Goal: Task Accomplishment & Management: Use online tool/utility

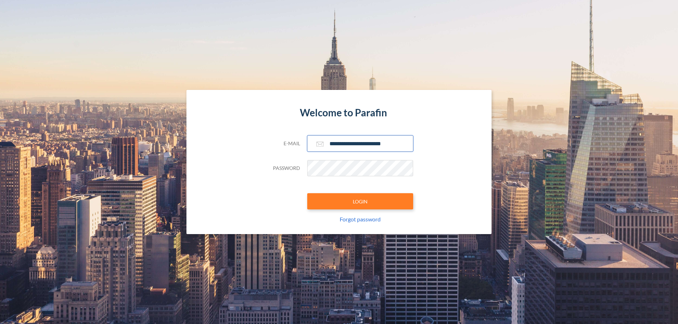
type input "**********"
click at [360, 202] on button "LOGIN" at bounding box center [360, 201] width 106 height 16
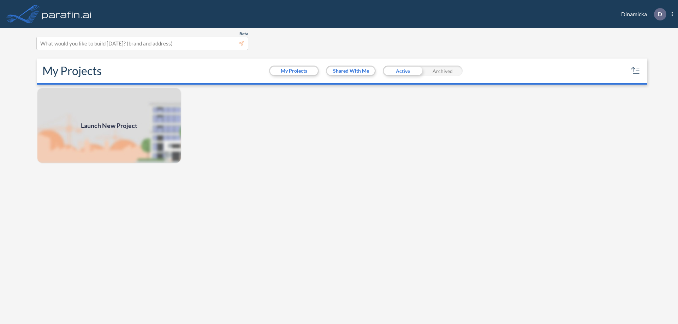
scroll to position [2, 0]
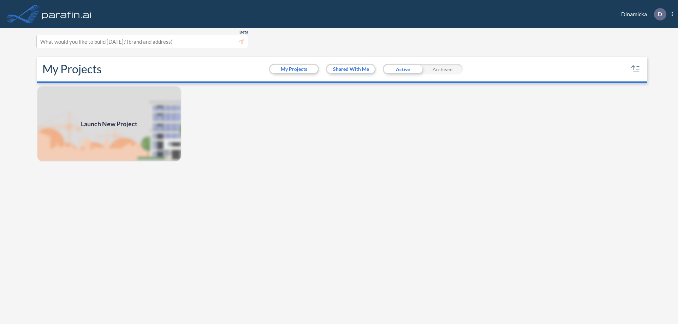
click at [109, 124] on span "Launch New Project" at bounding box center [109, 124] width 56 height 10
